Goal: Information Seeking & Learning: Learn about a topic

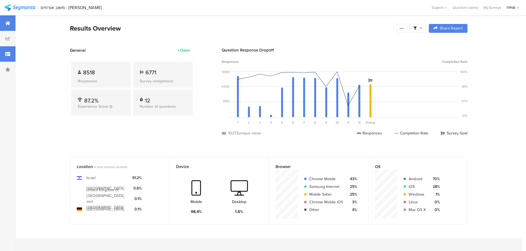
click at [9, 59] on div at bounding box center [7, 53] width 15 height 15
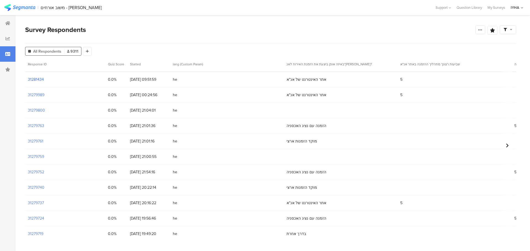
click at [37, 81] on section "31281434" at bounding box center [36, 80] width 16 height 6
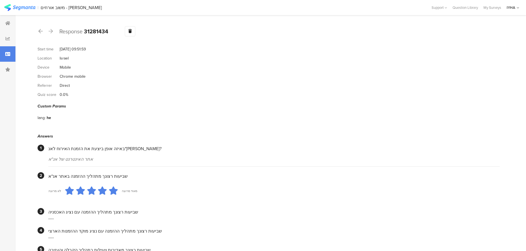
click at [51, 31] on icon at bounding box center [51, 31] width 4 height 5
click at [40, 32] on icon at bounding box center [40, 31] width 4 height 5
click at [51, 33] on icon at bounding box center [51, 31] width 4 height 5
click at [40, 31] on icon at bounding box center [40, 31] width 4 height 5
click at [50, 31] on icon at bounding box center [51, 31] width 4 height 5
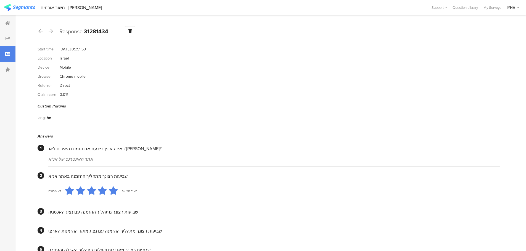
click at [50, 31] on icon at bounding box center [51, 31] width 4 height 5
click at [52, 30] on icon at bounding box center [51, 31] width 4 height 5
